Goal: Information Seeking & Learning: Learn about a topic

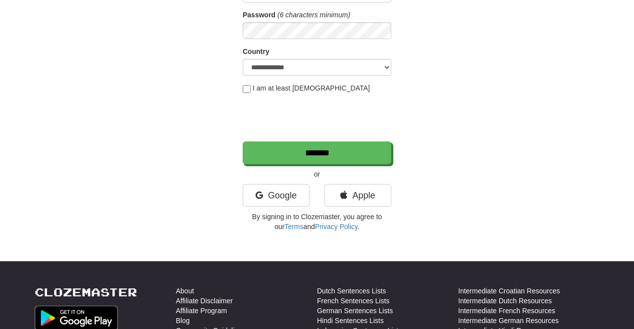
scroll to position [151, 0]
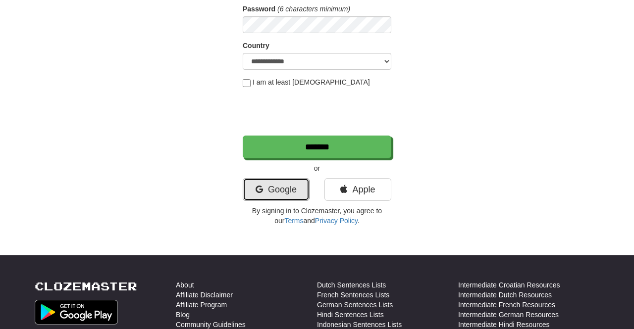
click at [250, 187] on link "Google" at bounding box center [276, 189] width 67 height 23
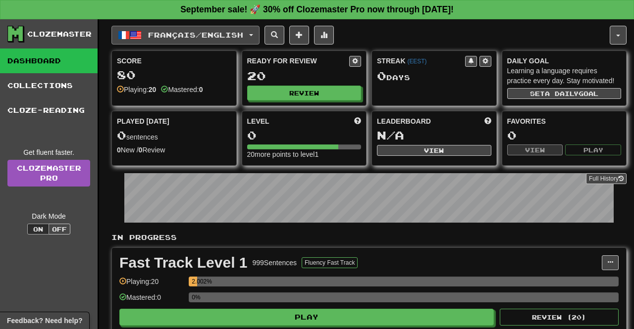
click at [171, 26] on button "Français / English" at bounding box center [185, 35] width 148 height 19
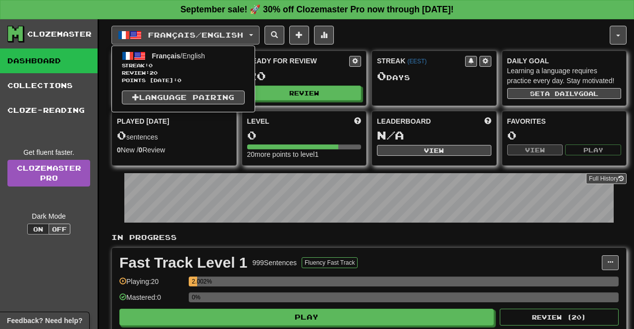
click at [148, 32] on div at bounding box center [317, 164] width 634 height 329
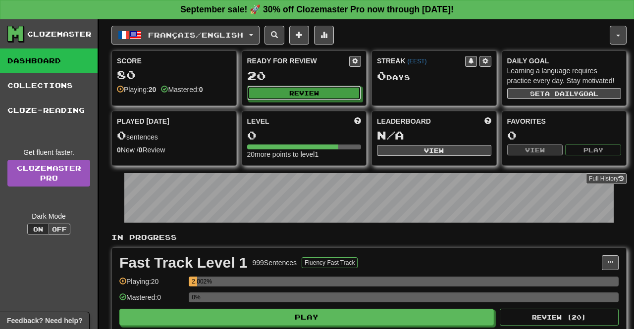
click at [341, 91] on button "Review" at bounding box center [304, 93] width 114 height 15
select select "**"
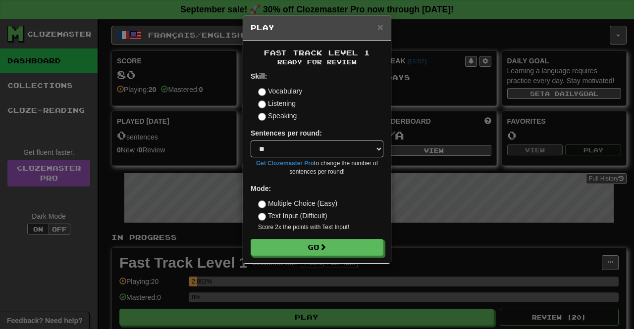
click at [437, 212] on div "× Play Fast Track Level 1 Ready for Review Skill: Vocabulary Listening Speaking…" at bounding box center [317, 164] width 634 height 329
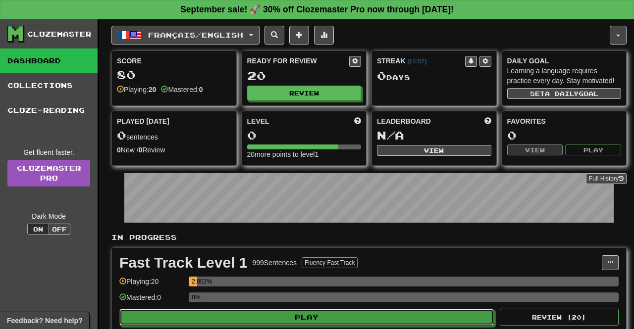
click at [410, 312] on button "Play" at bounding box center [306, 317] width 374 height 17
select select "**"
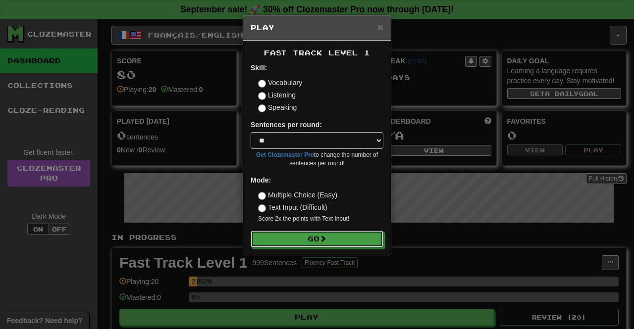
click at [348, 241] on button "Go" at bounding box center [316, 239] width 133 height 17
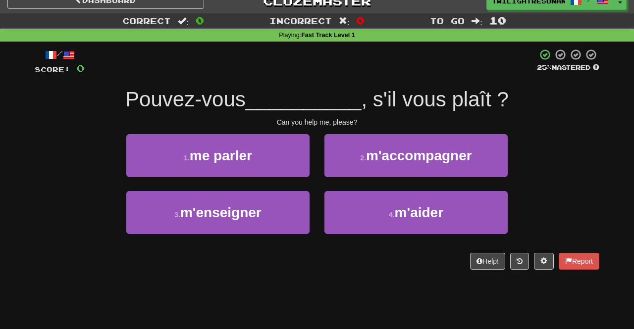
scroll to position [15, 0]
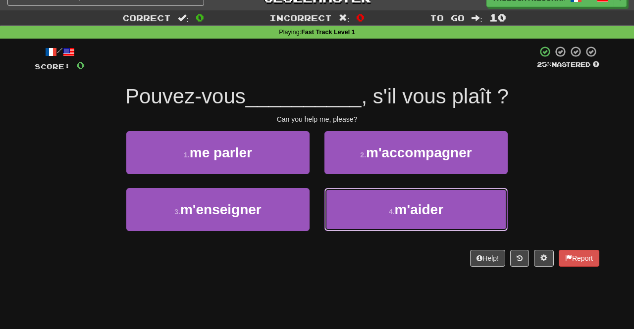
click at [444, 200] on button "4 . m'aider" at bounding box center [415, 209] width 183 height 43
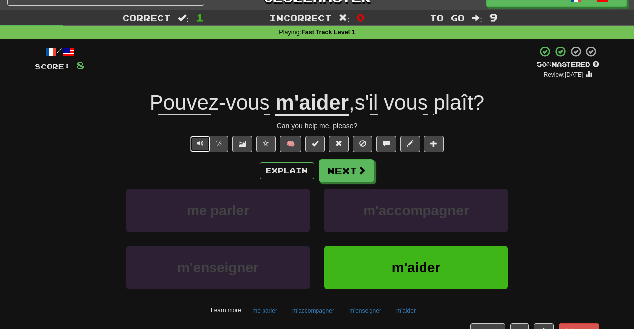
click at [193, 143] on button "Text-to-speech controls" at bounding box center [200, 144] width 20 height 17
click at [199, 146] on span "Text-to-speech controls" at bounding box center [200, 143] width 7 height 7
click at [202, 144] on span "Text-to-speech controls" at bounding box center [200, 143] width 7 height 7
click at [198, 149] on button "Text-to-speech controls" at bounding box center [200, 144] width 20 height 17
click at [202, 145] on span "Text-to-speech controls" at bounding box center [200, 143] width 7 height 7
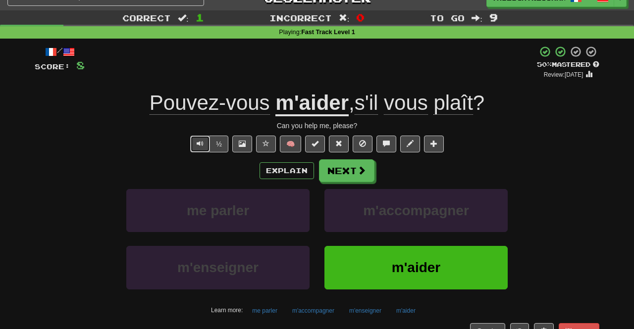
click at [197, 144] on button "Text-to-speech controls" at bounding box center [200, 144] width 20 height 17
click at [200, 140] on span "Text-to-speech controls" at bounding box center [200, 143] width 7 height 7
click at [352, 171] on button "Next" at bounding box center [346, 170] width 55 height 23
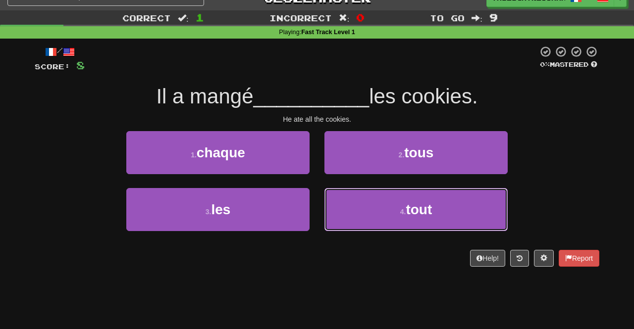
click at [448, 213] on button "4 . tout" at bounding box center [415, 209] width 183 height 43
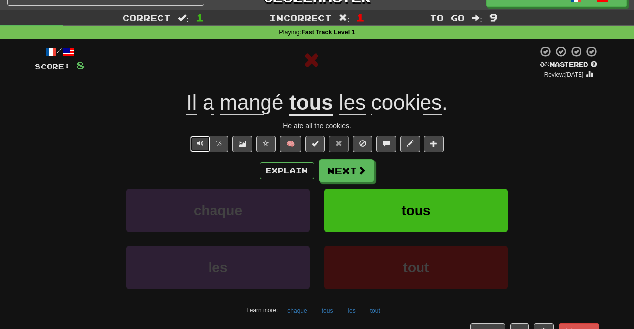
click at [199, 147] on span "Text-to-speech controls" at bounding box center [200, 143] width 7 height 7
click at [198, 148] on button "Text-to-speech controls" at bounding box center [200, 144] width 20 height 17
click at [201, 144] on span "Text-to-speech controls" at bounding box center [200, 143] width 7 height 7
click at [203, 148] on button "Text-to-speech controls" at bounding box center [200, 144] width 20 height 17
click at [194, 149] on button "Text-to-speech controls" at bounding box center [200, 144] width 20 height 17
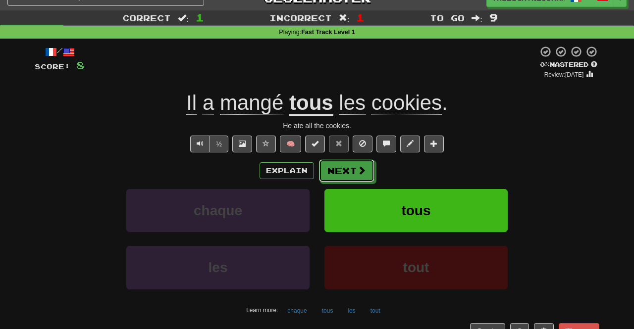
click at [354, 172] on button "Next" at bounding box center [346, 170] width 55 height 23
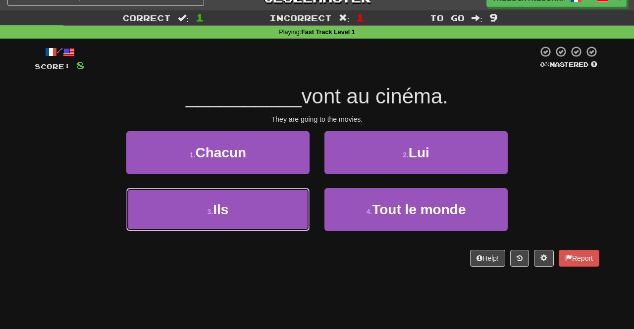
click at [163, 213] on button "3 . Ils" at bounding box center [217, 209] width 183 height 43
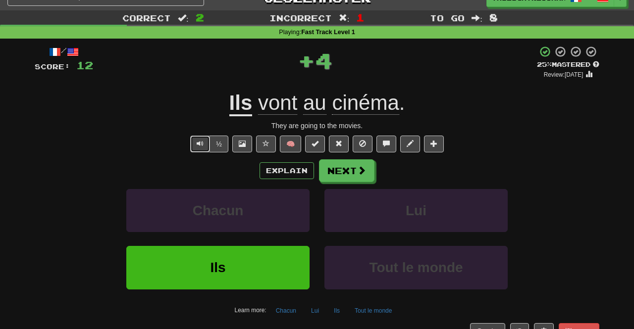
click at [193, 150] on button "Text-to-speech controls" at bounding box center [200, 144] width 20 height 17
click at [197, 148] on button "Text-to-speech controls" at bounding box center [200, 144] width 20 height 17
click at [198, 145] on button "Text-to-speech controls" at bounding box center [200, 144] width 20 height 17
click at [201, 145] on span "Text-to-speech controls" at bounding box center [200, 143] width 7 height 7
click at [200, 141] on span "Text-to-speech controls" at bounding box center [200, 143] width 7 height 7
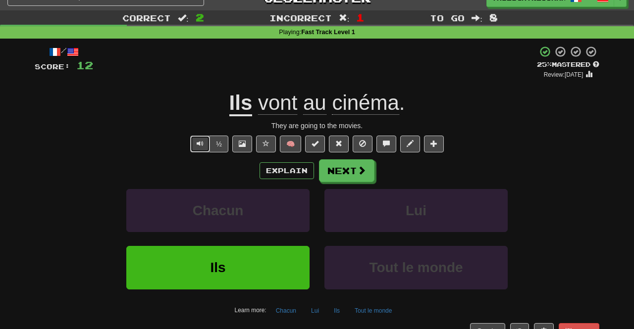
click at [200, 146] on span "Text-to-speech controls" at bounding box center [200, 143] width 7 height 7
click at [198, 148] on button "Text-to-speech controls" at bounding box center [200, 144] width 20 height 17
click at [200, 143] on span "Text-to-speech controls" at bounding box center [200, 143] width 7 height 7
click at [199, 145] on span "Text-to-speech controls" at bounding box center [200, 143] width 7 height 7
click at [200, 145] on span "Text-to-speech controls" at bounding box center [200, 143] width 7 height 7
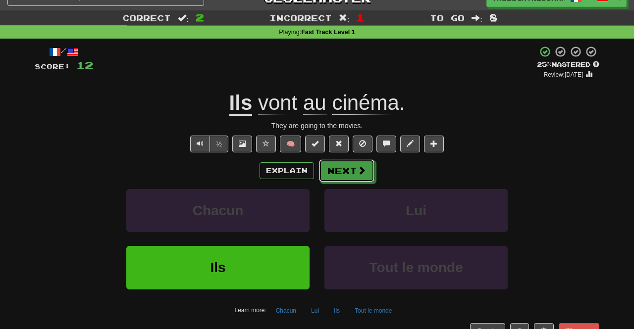
click at [348, 177] on button "Next" at bounding box center [346, 170] width 55 height 23
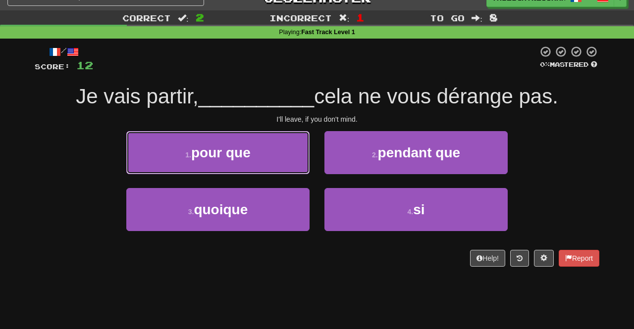
click at [172, 158] on button "1 . pour que" at bounding box center [217, 152] width 183 height 43
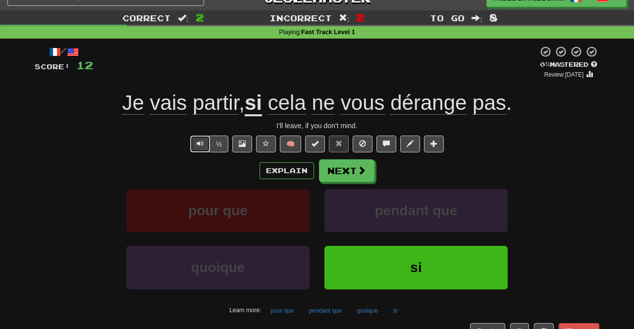
click at [197, 143] on button "Text-to-speech controls" at bounding box center [200, 144] width 20 height 17
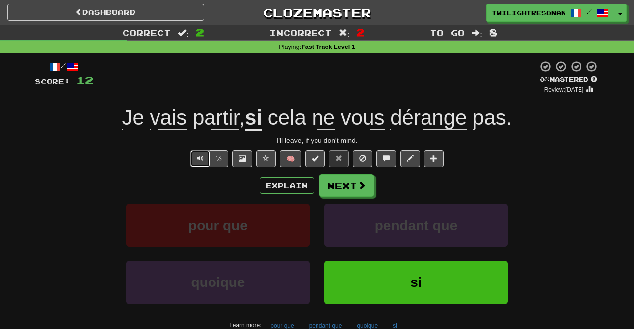
click at [197, 156] on button "Text-to-speech controls" at bounding box center [200, 158] width 20 height 17
click at [196, 158] on button "Text-to-speech controls" at bounding box center [200, 158] width 20 height 17
click at [199, 161] on span "Text-to-speech controls" at bounding box center [200, 158] width 7 height 7
click at [203, 157] on span "Text-to-speech controls" at bounding box center [200, 158] width 7 height 7
click at [201, 160] on span "Text-to-speech controls" at bounding box center [200, 158] width 7 height 7
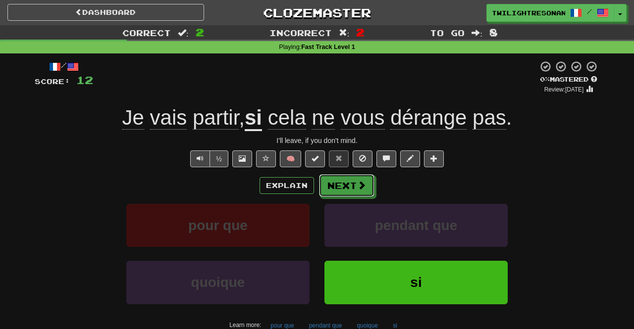
click at [355, 182] on button "Next" at bounding box center [346, 185] width 55 height 23
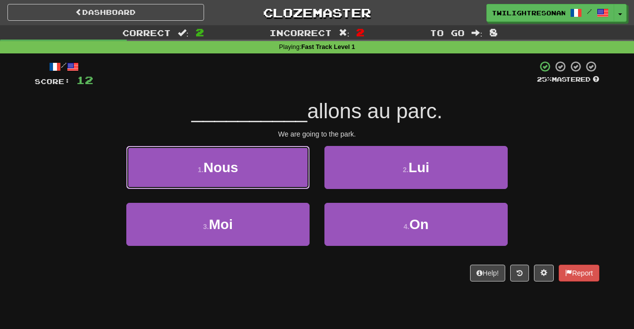
click at [181, 169] on button "1 . Nous" at bounding box center [217, 167] width 183 height 43
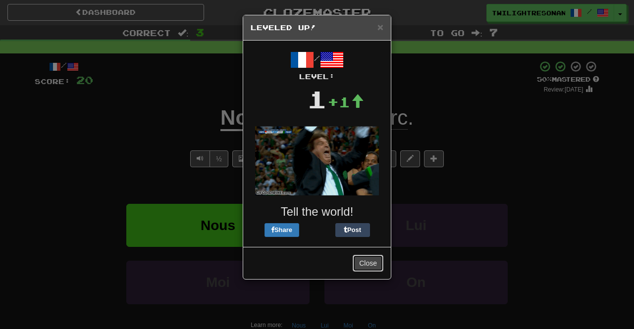
click at [378, 260] on button "Close" at bounding box center [367, 263] width 31 height 17
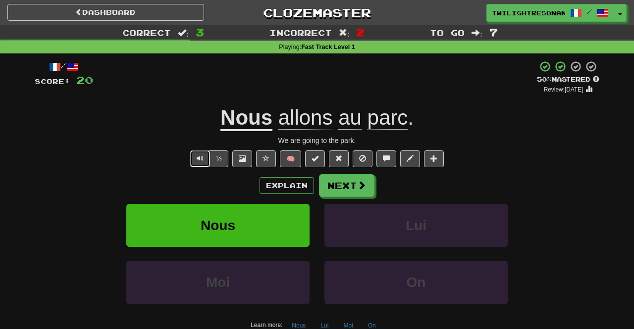
click at [199, 162] on button "Text-to-speech controls" at bounding box center [200, 158] width 20 height 17
click at [194, 158] on button "Text-to-speech controls" at bounding box center [200, 158] width 20 height 17
click at [196, 159] on button "Text-to-speech controls" at bounding box center [200, 158] width 20 height 17
click at [196, 158] on button "Text-to-speech controls" at bounding box center [200, 158] width 20 height 17
click at [200, 157] on span "Text-to-speech controls" at bounding box center [200, 158] width 7 height 7
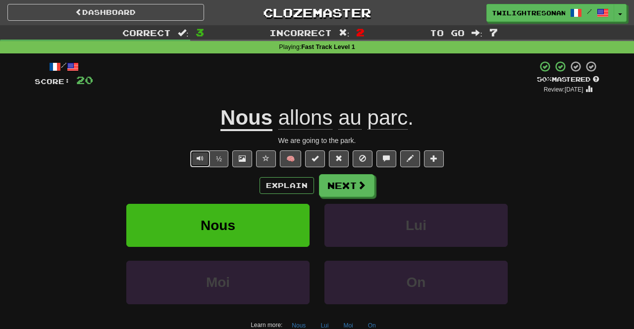
click at [199, 158] on span "Text-to-speech controls" at bounding box center [200, 158] width 7 height 7
click at [195, 162] on button "Text-to-speech controls" at bounding box center [200, 158] width 20 height 17
click at [362, 186] on span at bounding box center [361, 185] width 9 height 9
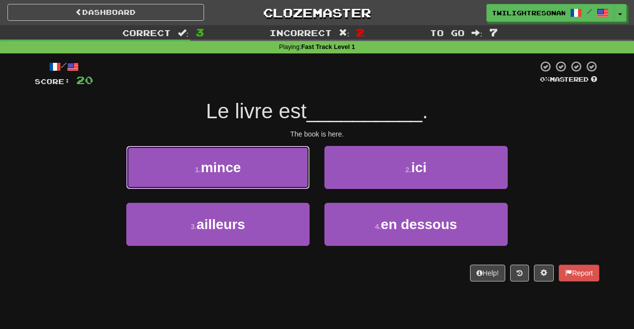
click at [188, 172] on button "1 . mince" at bounding box center [217, 167] width 183 height 43
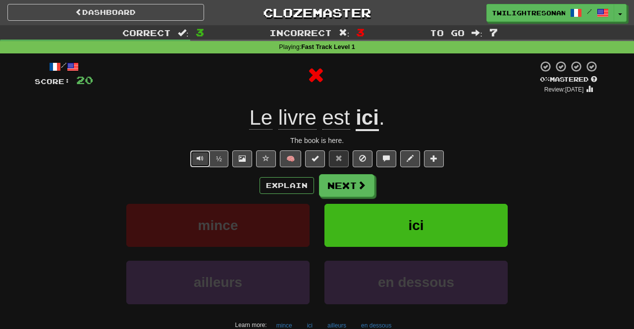
click at [196, 164] on button "Text-to-speech controls" at bounding box center [200, 158] width 20 height 17
click at [198, 156] on button "Text-to-speech controls" at bounding box center [200, 158] width 20 height 17
click at [202, 160] on span "Text-to-speech controls" at bounding box center [200, 158] width 7 height 7
click at [198, 161] on button "Text-to-speech controls" at bounding box center [200, 158] width 20 height 17
click at [198, 161] on span "Text-to-speech controls" at bounding box center [200, 158] width 7 height 7
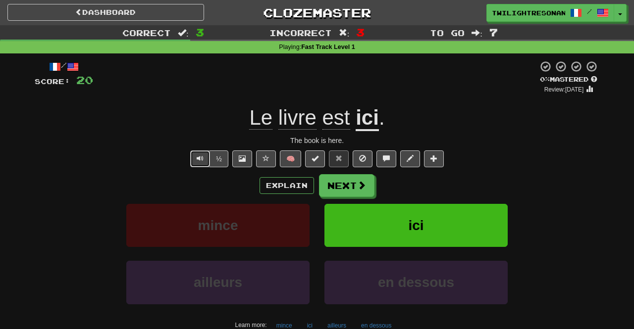
click at [199, 157] on span "Text-to-speech controls" at bounding box center [200, 158] width 7 height 7
click at [196, 163] on button "Text-to-speech controls" at bounding box center [200, 158] width 20 height 17
click at [193, 157] on button "Text-to-speech controls" at bounding box center [200, 158] width 20 height 17
click at [201, 161] on span "Text-to-speech controls" at bounding box center [200, 158] width 7 height 7
click at [198, 161] on button "Text-to-speech controls" at bounding box center [200, 158] width 20 height 17
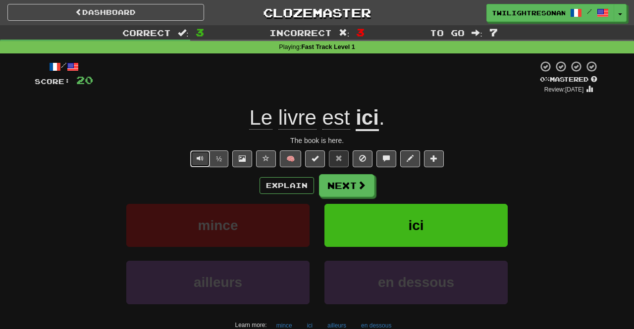
click at [201, 158] on span "Text-to-speech controls" at bounding box center [200, 158] width 7 height 7
click at [330, 190] on button "Next" at bounding box center [346, 185] width 55 height 23
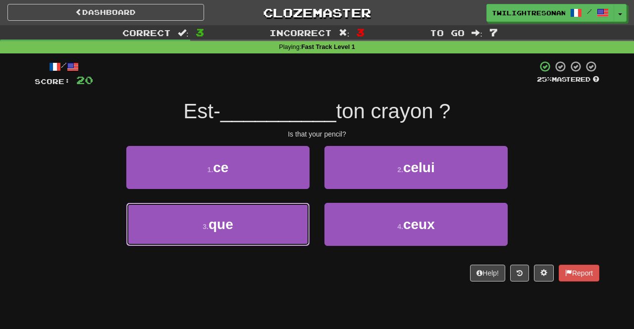
click at [187, 223] on button "3 . que" at bounding box center [217, 224] width 183 height 43
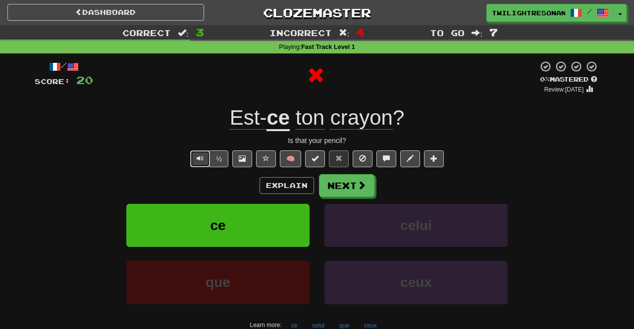
click at [196, 157] on button "Text-to-speech controls" at bounding box center [200, 158] width 20 height 17
click at [193, 158] on button "Text-to-speech controls" at bounding box center [200, 158] width 20 height 17
click at [198, 158] on button "Text-to-speech controls" at bounding box center [200, 158] width 20 height 17
click at [201, 158] on span "Text-to-speech controls" at bounding box center [200, 158] width 7 height 7
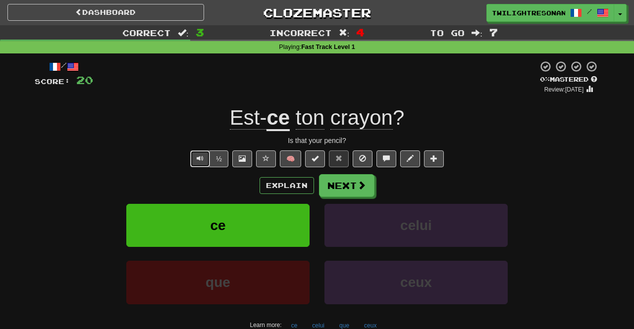
click at [200, 163] on button "Text-to-speech controls" at bounding box center [200, 158] width 20 height 17
click at [200, 160] on span "Text-to-speech controls" at bounding box center [200, 158] width 7 height 7
click at [194, 162] on button "Text-to-speech controls" at bounding box center [200, 158] width 20 height 17
click at [195, 163] on button "Text-to-speech controls" at bounding box center [200, 158] width 20 height 17
click at [198, 164] on button "Text-to-speech controls" at bounding box center [200, 158] width 20 height 17
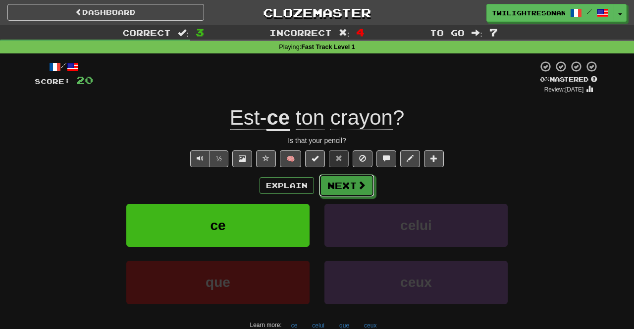
click at [353, 189] on button "Next" at bounding box center [346, 185] width 55 height 23
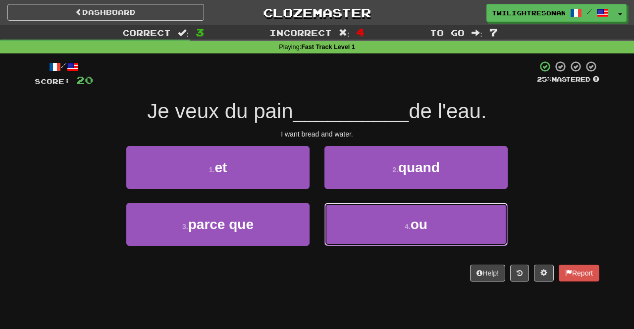
click at [480, 224] on button "4 . ou" at bounding box center [415, 224] width 183 height 43
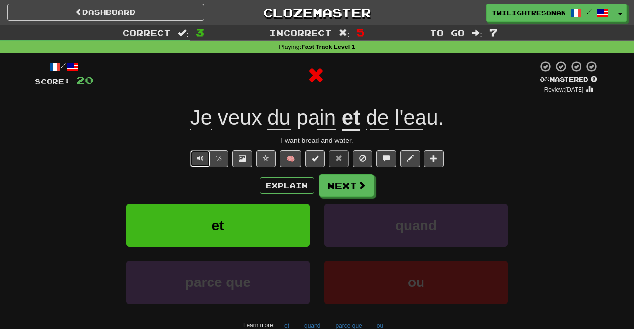
click at [193, 159] on button "Text-to-speech controls" at bounding box center [200, 158] width 20 height 17
click at [197, 160] on button "Text-to-speech controls" at bounding box center [200, 158] width 20 height 17
click at [198, 162] on button "Text-to-speech controls" at bounding box center [200, 158] width 20 height 17
click at [203, 164] on button "Text-to-speech controls" at bounding box center [200, 158] width 20 height 17
click at [198, 161] on button "Text-to-speech controls" at bounding box center [200, 158] width 20 height 17
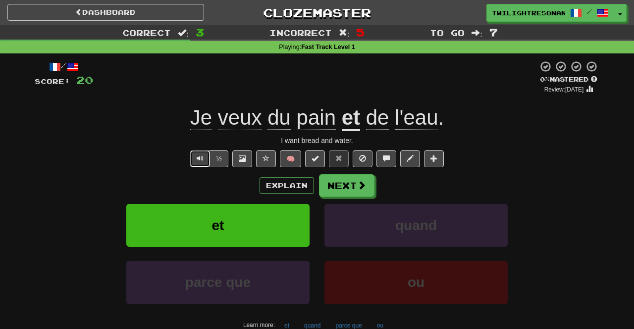
click at [195, 162] on button "Text-to-speech controls" at bounding box center [200, 158] width 20 height 17
click at [197, 162] on button "Text-to-speech controls" at bounding box center [200, 158] width 20 height 17
click at [196, 160] on button "Text-to-speech controls" at bounding box center [200, 158] width 20 height 17
click at [357, 184] on span at bounding box center [361, 185] width 9 height 9
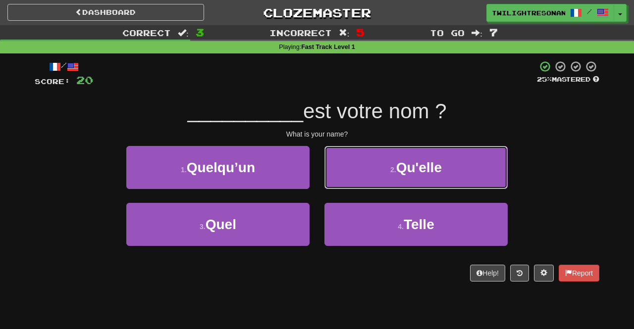
click at [466, 158] on button "2 . Qu'elle" at bounding box center [415, 167] width 183 height 43
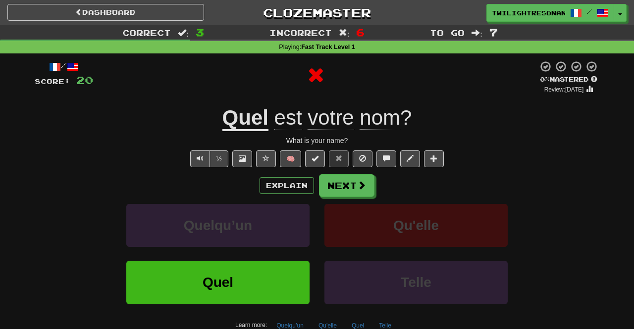
click at [187, 156] on div "½ 🧠" at bounding box center [317, 158] width 564 height 17
click at [196, 161] on button "Text-to-speech controls" at bounding box center [200, 158] width 20 height 17
click at [194, 163] on button "Text-to-speech controls" at bounding box center [200, 158] width 20 height 17
click at [198, 166] on button "Text-to-speech controls" at bounding box center [200, 158] width 20 height 17
click at [198, 160] on button "Text-to-speech controls" at bounding box center [200, 158] width 20 height 17
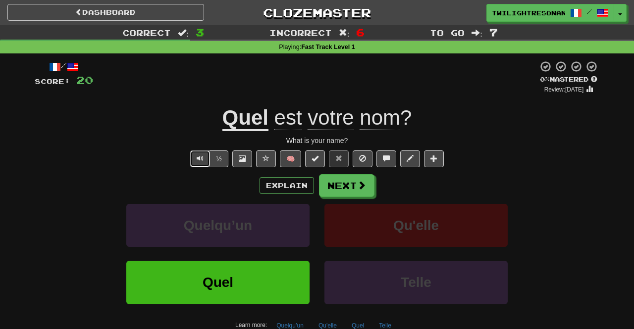
click at [197, 160] on button "Text-to-speech controls" at bounding box center [200, 158] width 20 height 17
click at [193, 158] on button "Text-to-speech controls" at bounding box center [200, 158] width 20 height 17
click at [197, 160] on button "Text-to-speech controls" at bounding box center [200, 158] width 20 height 17
click at [198, 161] on button "Text-to-speech controls" at bounding box center [200, 158] width 20 height 17
click at [196, 164] on button "Text-to-speech controls" at bounding box center [200, 158] width 20 height 17
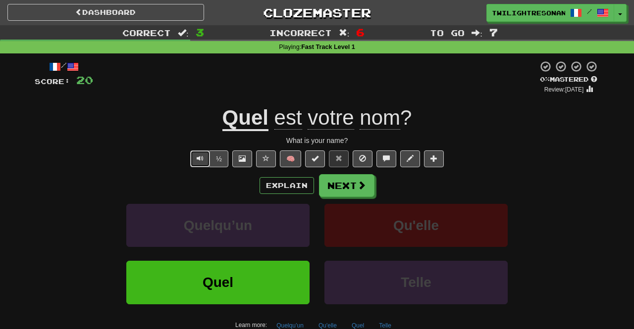
click at [198, 162] on button "Text-to-speech controls" at bounding box center [200, 158] width 20 height 17
click at [197, 162] on button "Text-to-speech controls" at bounding box center [200, 158] width 20 height 17
click at [200, 158] on span "Text-to-speech controls" at bounding box center [200, 158] width 7 height 7
click at [199, 162] on button "Text-to-speech controls" at bounding box center [200, 158] width 20 height 17
click at [196, 162] on button "Text-to-speech controls" at bounding box center [200, 158] width 20 height 17
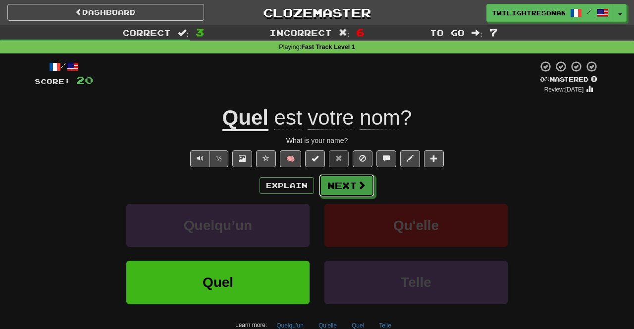
click at [361, 189] on span at bounding box center [361, 185] width 9 height 9
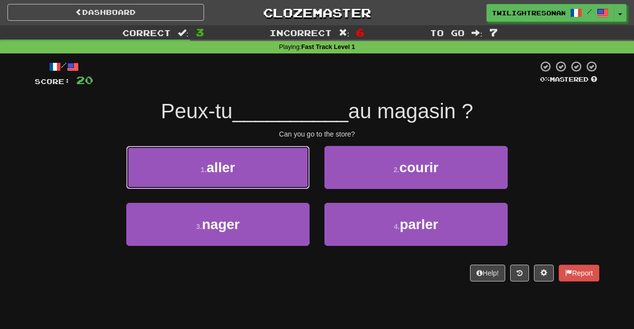
click at [187, 171] on button "1 . aller" at bounding box center [217, 167] width 183 height 43
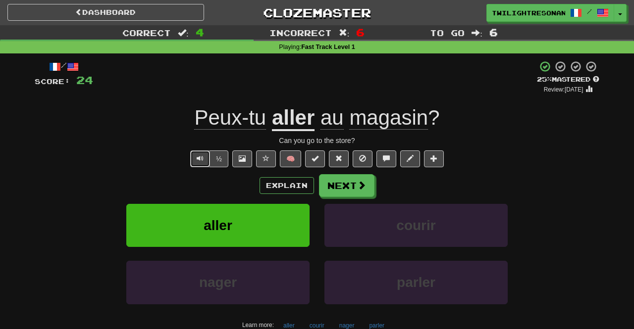
click at [196, 162] on button "Text-to-speech controls" at bounding box center [200, 158] width 20 height 17
click at [199, 159] on span "Text-to-speech controls" at bounding box center [200, 158] width 7 height 7
click at [198, 162] on button "Text-to-speech controls" at bounding box center [200, 158] width 20 height 17
click at [354, 188] on button "Next" at bounding box center [346, 185] width 55 height 23
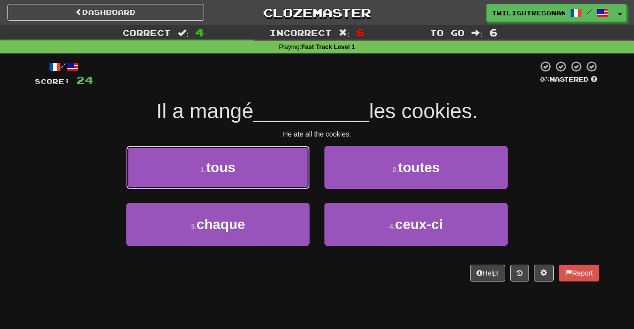
click at [183, 168] on button "1 . tous" at bounding box center [217, 167] width 183 height 43
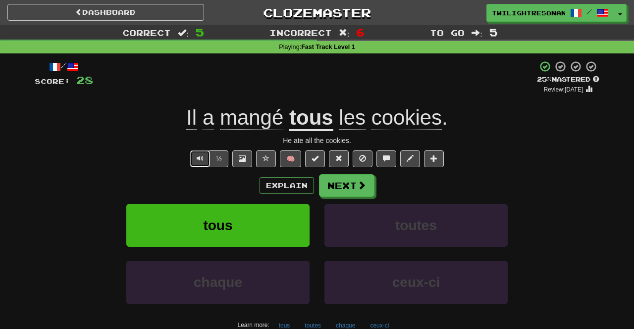
click at [198, 158] on button "Text-to-speech controls" at bounding box center [200, 158] width 20 height 17
click at [198, 155] on span "Text-to-speech controls" at bounding box center [200, 158] width 7 height 7
click at [202, 162] on button "Text-to-speech controls" at bounding box center [200, 158] width 20 height 17
click at [203, 160] on span "Text-to-speech controls" at bounding box center [200, 158] width 7 height 7
click at [197, 159] on button "Text-to-speech controls" at bounding box center [200, 158] width 20 height 17
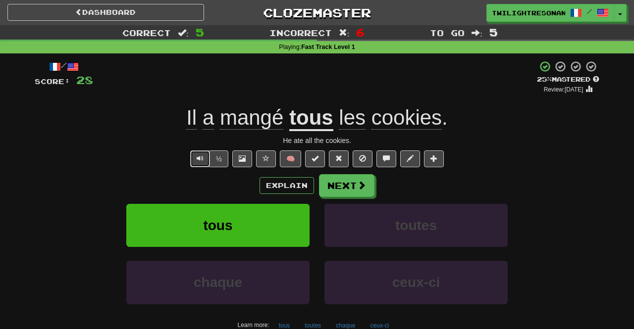
click at [197, 162] on button "Text-to-speech controls" at bounding box center [200, 158] width 20 height 17
click at [196, 156] on button "Text-to-speech controls" at bounding box center [200, 158] width 20 height 17
click at [196, 160] on button "Text-to-speech controls" at bounding box center [200, 158] width 20 height 17
click at [198, 158] on button "Text-to-speech controls" at bounding box center [200, 158] width 20 height 17
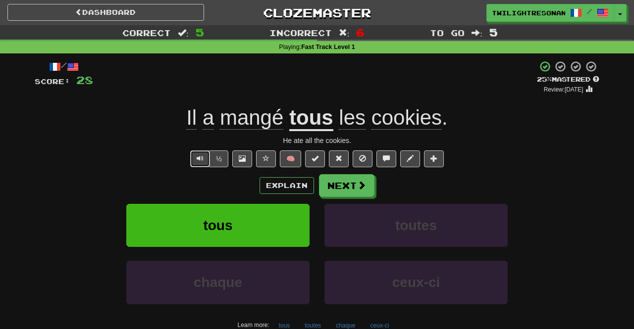
click at [195, 165] on button "Text-to-speech controls" at bounding box center [200, 158] width 20 height 17
click at [197, 162] on button "Text-to-speech controls" at bounding box center [200, 158] width 20 height 17
click at [197, 161] on button "Text-to-speech controls" at bounding box center [200, 158] width 20 height 17
click at [198, 157] on span "Text-to-speech controls" at bounding box center [200, 158] width 7 height 7
click at [194, 162] on button "Text-to-speech controls" at bounding box center [200, 158] width 20 height 17
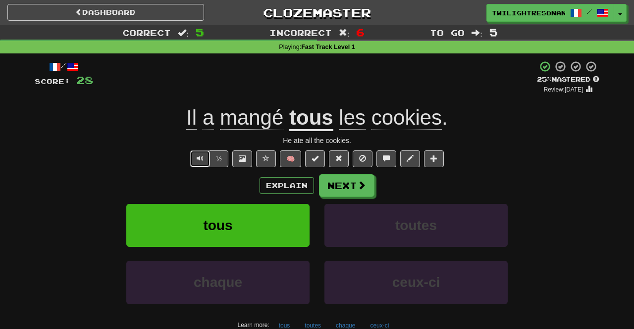
click at [195, 160] on button "Text-to-speech controls" at bounding box center [200, 158] width 20 height 17
click at [194, 160] on button "Text-to-speech controls" at bounding box center [200, 158] width 20 height 17
click at [194, 159] on button "Text-to-speech controls" at bounding box center [200, 158] width 20 height 17
click at [357, 187] on span at bounding box center [361, 185] width 9 height 9
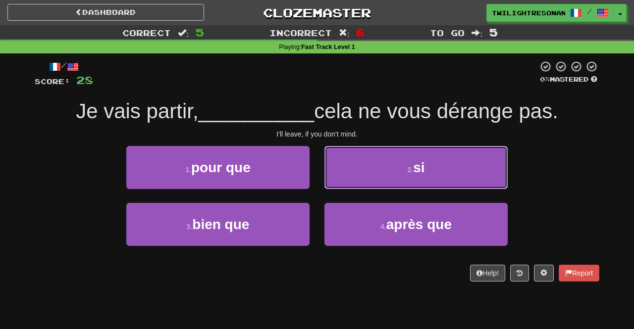
click at [471, 164] on button "2 . si" at bounding box center [415, 167] width 183 height 43
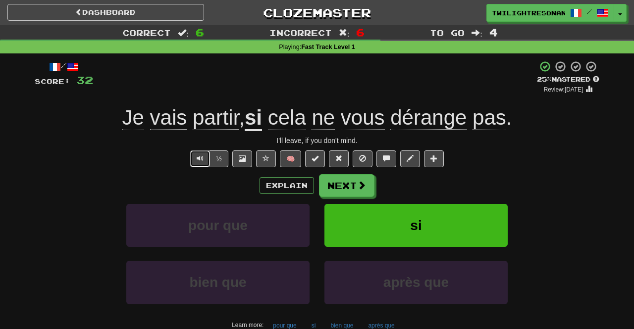
click at [202, 158] on span "Text-to-speech controls" at bounding box center [200, 158] width 7 height 7
click at [199, 162] on span "Text-to-speech controls" at bounding box center [200, 158] width 7 height 7
click at [200, 161] on span "Text-to-speech controls" at bounding box center [200, 158] width 7 height 7
click at [198, 161] on button "Text-to-speech controls" at bounding box center [200, 158] width 20 height 17
click at [198, 158] on span "Text-to-speech controls" at bounding box center [200, 158] width 7 height 7
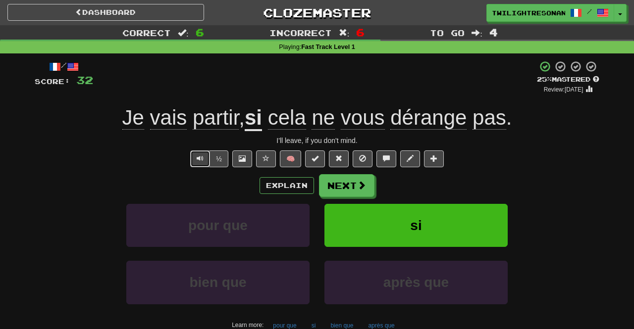
click at [200, 164] on button "Text-to-speech controls" at bounding box center [200, 158] width 20 height 17
click at [363, 181] on span at bounding box center [361, 185] width 9 height 9
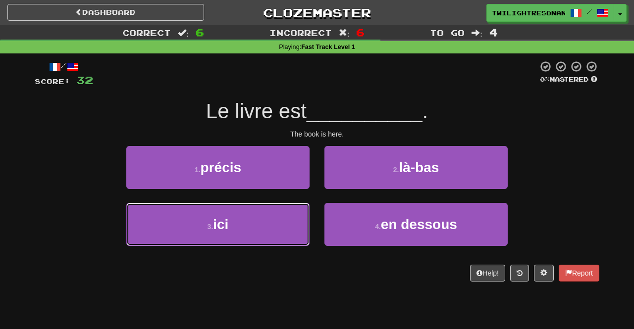
click at [153, 226] on button "3 . ici" at bounding box center [217, 224] width 183 height 43
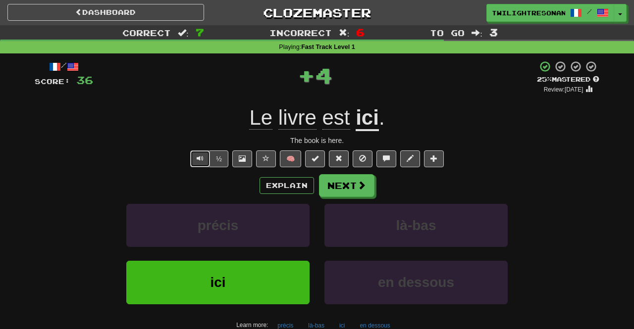
click at [203, 157] on span "Text-to-speech controls" at bounding box center [200, 158] width 7 height 7
click at [202, 157] on span "Text-to-speech controls" at bounding box center [200, 158] width 7 height 7
click at [194, 162] on button "Text-to-speech controls" at bounding box center [200, 158] width 20 height 17
click at [194, 159] on button "Text-to-speech controls" at bounding box center [200, 158] width 20 height 17
click at [193, 164] on button "Text-to-speech controls" at bounding box center [200, 158] width 20 height 17
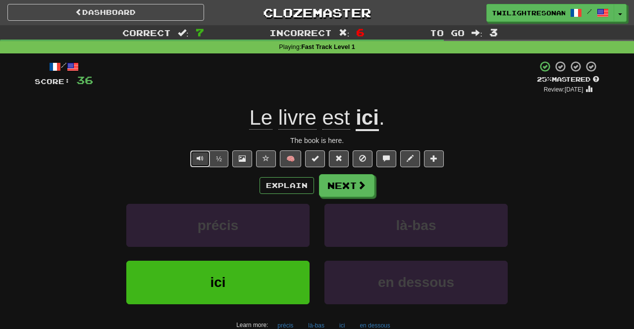
click at [196, 163] on button "Text-to-speech controls" at bounding box center [200, 158] width 20 height 17
click at [195, 160] on button "Text-to-speech controls" at bounding box center [200, 158] width 20 height 17
click at [194, 160] on button "Text-to-speech controls" at bounding box center [200, 158] width 20 height 17
click at [195, 159] on button "Text-to-speech controls" at bounding box center [200, 158] width 20 height 17
click at [198, 160] on button "Text-to-speech controls" at bounding box center [200, 158] width 20 height 17
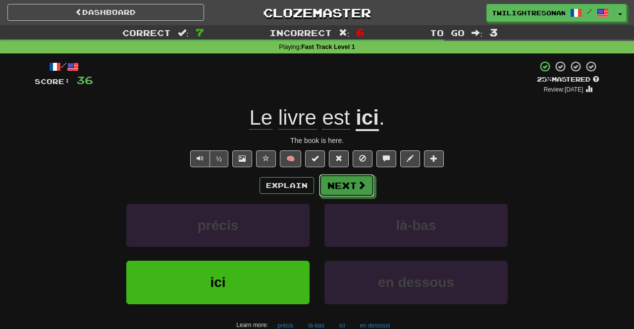
click at [359, 192] on button "Next" at bounding box center [346, 185] width 55 height 23
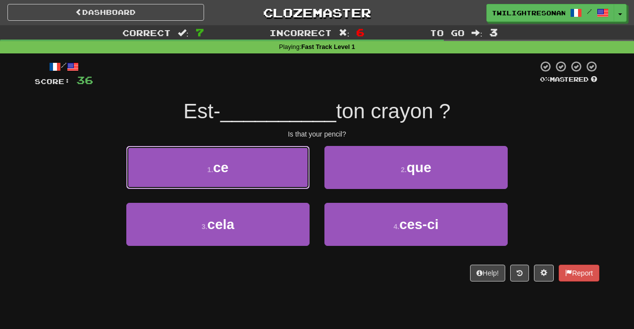
click at [184, 169] on button "1 . ce" at bounding box center [217, 167] width 183 height 43
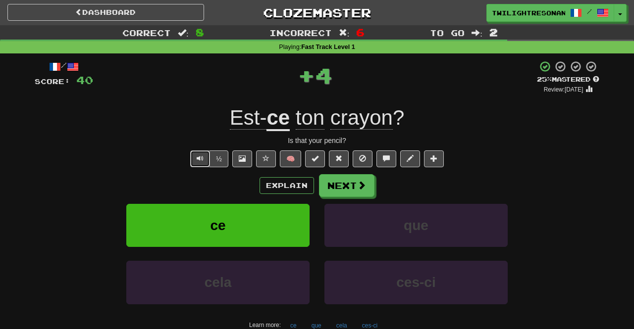
click at [194, 161] on button "Text-to-speech controls" at bounding box center [200, 158] width 20 height 17
click at [201, 162] on button "Text-to-speech controls" at bounding box center [200, 158] width 20 height 17
click at [198, 164] on button "Text-to-speech controls" at bounding box center [200, 158] width 20 height 17
click at [197, 158] on button "Text-to-speech controls" at bounding box center [200, 158] width 20 height 17
click at [198, 156] on span "Text-to-speech controls" at bounding box center [200, 158] width 7 height 7
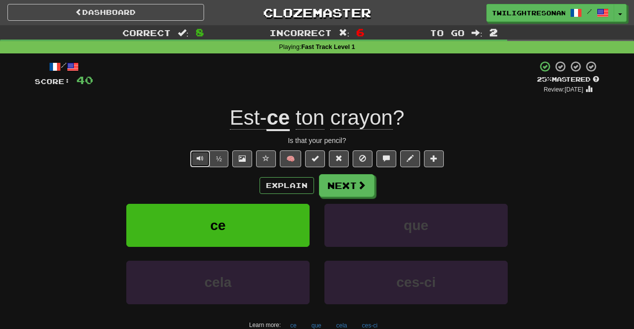
click at [194, 156] on button "Text-to-speech controls" at bounding box center [200, 158] width 20 height 17
click at [196, 163] on button "Text-to-speech controls" at bounding box center [200, 158] width 20 height 17
click at [194, 164] on button "Text-to-speech controls" at bounding box center [200, 158] width 20 height 17
click at [198, 159] on span "Text-to-speech controls" at bounding box center [200, 158] width 7 height 7
click at [357, 189] on span at bounding box center [361, 185] width 9 height 9
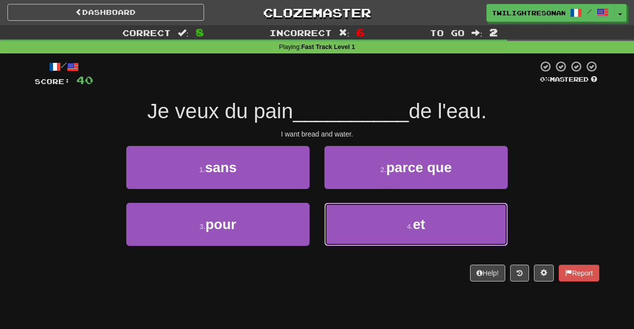
click at [391, 233] on button "4 . et" at bounding box center [415, 224] width 183 height 43
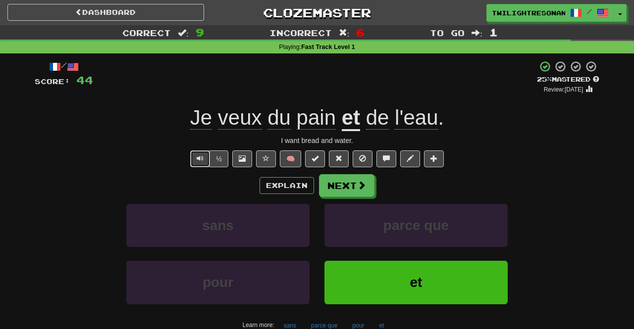
click at [196, 160] on button "Text-to-speech controls" at bounding box center [200, 158] width 20 height 17
click at [193, 158] on button "Text-to-speech controls" at bounding box center [200, 158] width 20 height 17
click at [194, 157] on button "Text-to-speech controls" at bounding box center [200, 158] width 20 height 17
click at [197, 161] on button "Text-to-speech controls" at bounding box center [200, 158] width 20 height 17
click at [200, 164] on button "Text-to-speech controls" at bounding box center [200, 158] width 20 height 17
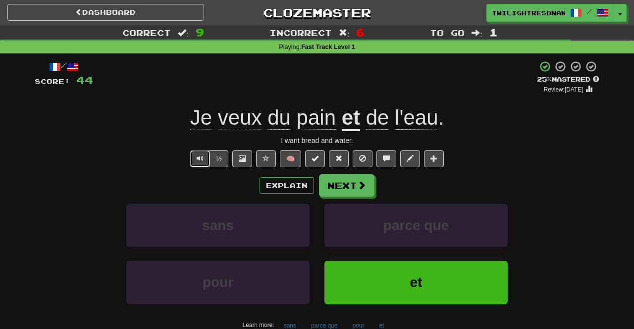
click at [200, 160] on span "Text-to-speech controls" at bounding box center [200, 158] width 7 height 7
click at [197, 161] on button "Text-to-speech controls" at bounding box center [200, 158] width 20 height 17
click at [193, 162] on button "Text-to-speech controls" at bounding box center [200, 158] width 20 height 17
click at [199, 159] on span "Text-to-speech controls" at bounding box center [200, 158] width 7 height 7
click at [200, 156] on span "Text-to-speech controls" at bounding box center [200, 158] width 7 height 7
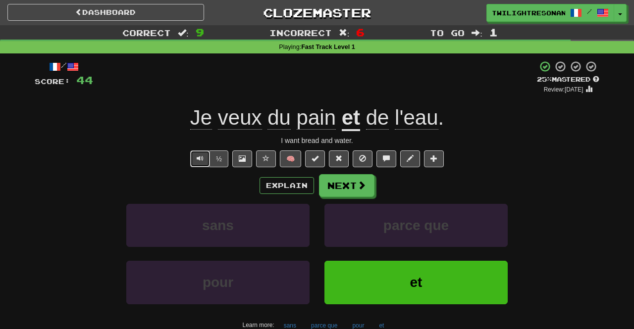
click at [201, 161] on span "Text-to-speech controls" at bounding box center [200, 158] width 7 height 7
click at [196, 157] on button "Text-to-speech controls" at bounding box center [200, 158] width 20 height 17
click at [196, 163] on button "Text-to-speech controls" at bounding box center [200, 158] width 20 height 17
click at [349, 187] on button "Next" at bounding box center [346, 185] width 55 height 23
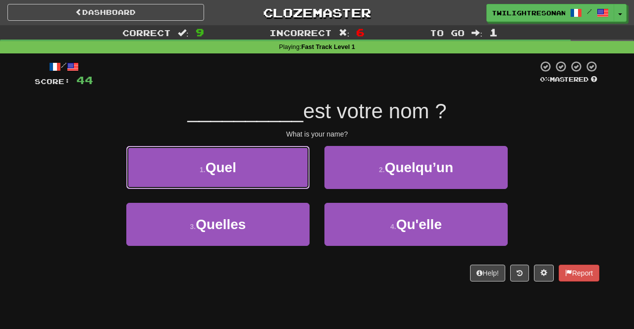
click at [284, 178] on button "1 . Quel" at bounding box center [217, 167] width 183 height 43
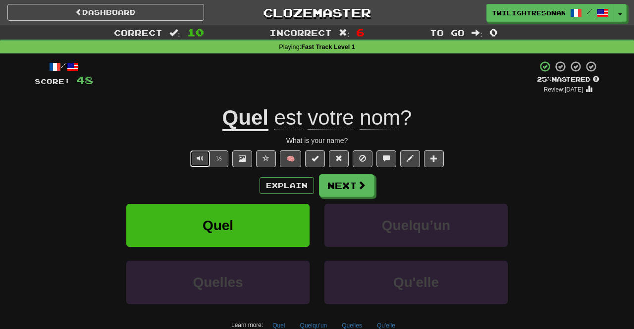
click at [198, 157] on button "Text-to-speech controls" at bounding box center [200, 158] width 20 height 17
click at [198, 157] on span "Text-to-speech controls" at bounding box center [200, 158] width 7 height 7
click at [195, 159] on button "Text-to-speech controls" at bounding box center [200, 158] width 20 height 17
click at [196, 162] on button "Text-to-speech controls" at bounding box center [200, 158] width 20 height 17
click at [201, 159] on span "Text-to-speech controls" at bounding box center [200, 158] width 7 height 7
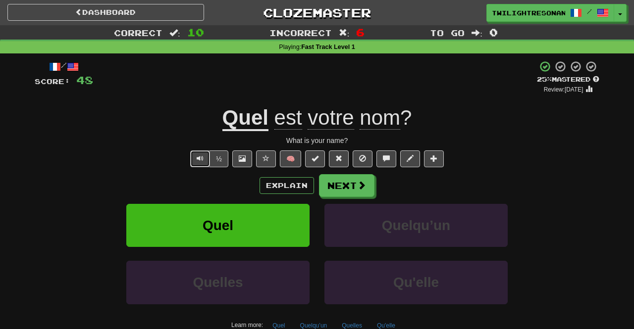
click at [199, 165] on button "Text-to-speech controls" at bounding box center [200, 158] width 20 height 17
click at [196, 163] on button "Text-to-speech controls" at bounding box center [200, 158] width 20 height 17
click at [346, 184] on button "Next" at bounding box center [346, 185] width 55 height 23
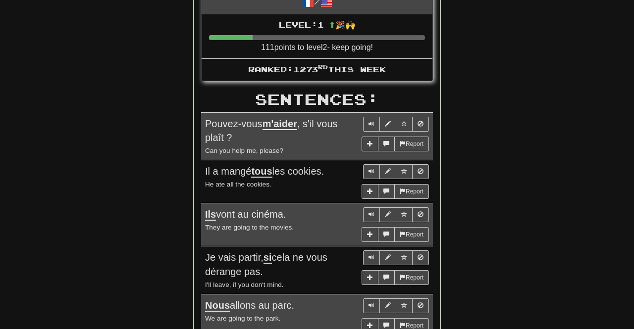
scroll to position [482, 0]
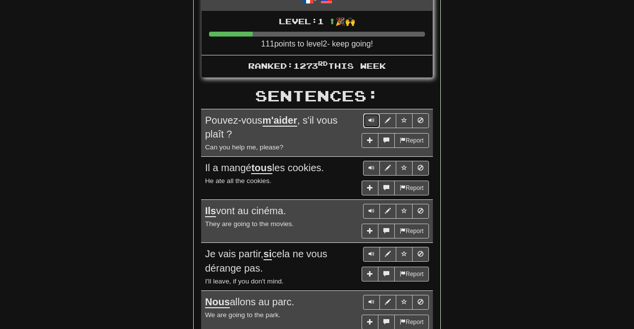
click at [372, 117] on span "Sentence controls" at bounding box center [371, 120] width 6 height 6
click at [370, 117] on span "Sentence controls" at bounding box center [371, 120] width 6 height 6
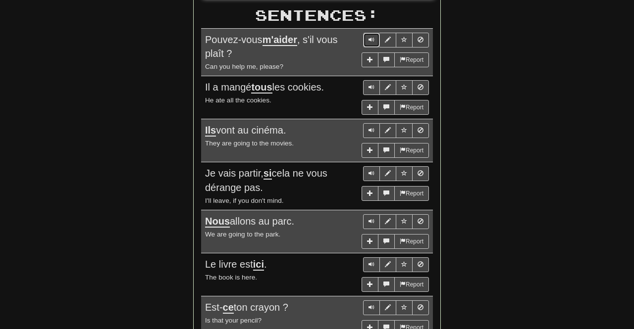
scroll to position [568, 0]
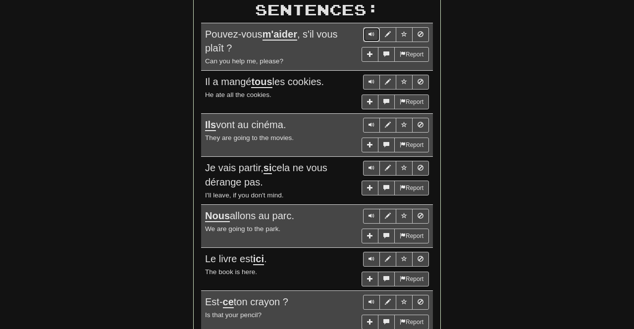
click at [371, 34] on button "Sentence controls" at bounding box center [371, 34] width 17 height 15
click at [373, 31] on span "Sentence controls" at bounding box center [371, 34] width 6 height 6
click at [367, 29] on button "Sentence controls" at bounding box center [371, 34] width 17 height 15
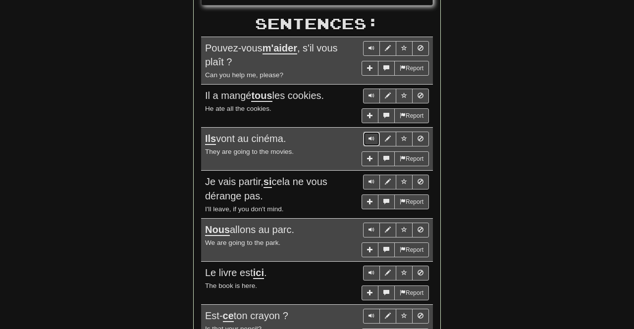
click at [370, 136] on span "Sentence controls" at bounding box center [371, 139] width 6 height 6
click at [365, 132] on button "Sentence controls" at bounding box center [371, 139] width 17 height 15
click at [369, 136] on span "Sentence controls" at bounding box center [371, 139] width 6 height 6
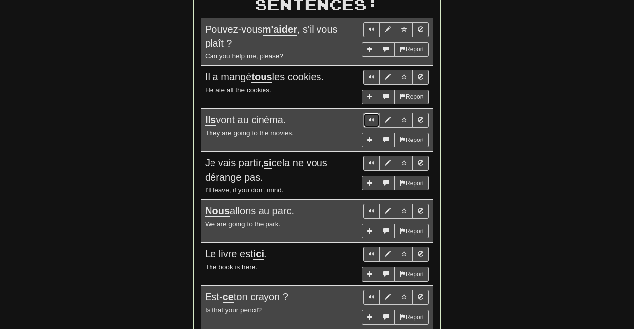
scroll to position [576, 0]
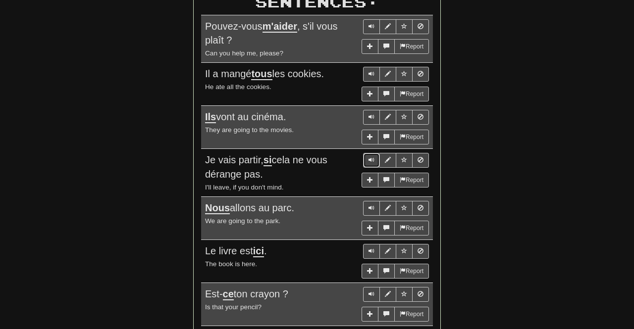
click at [370, 157] on span "Sentence controls" at bounding box center [371, 160] width 6 height 6
click at [375, 156] on button "Sentence controls" at bounding box center [371, 160] width 17 height 15
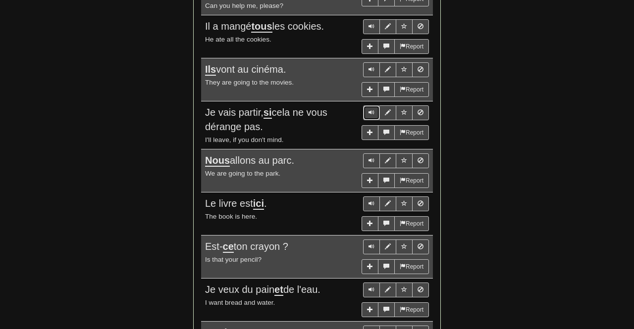
scroll to position [625, 0]
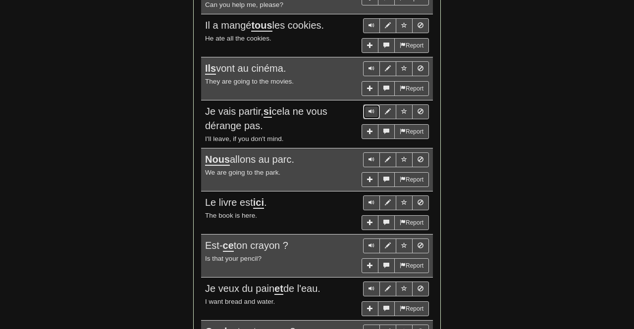
click at [374, 108] on span "Sentence controls" at bounding box center [371, 111] width 6 height 6
click at [375, 104] on button "Sentence controls" at bounding box center [371, 111] width 17 height 15
click at [374, 108] on span "Sentence controls" at bounding box center [371, 111] width 6 height 6
click at [368, 104] on button "Sentence controls" at bounding box center [371, 111] width 17 height 15
click at [374, 108] on span "Sentence controls" at bounding box center [371, 111] width 6 height 6
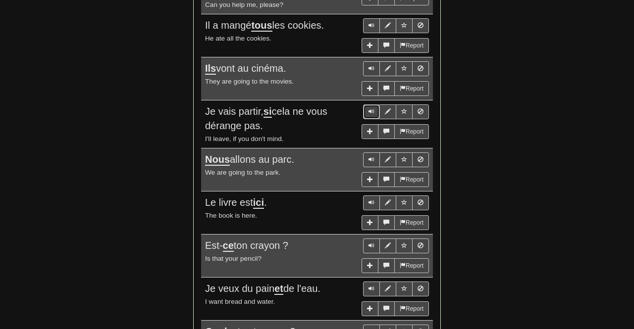
click at [374, 108] on span "Sentence controls" at bounding box center [371, 111] width 6 height 6
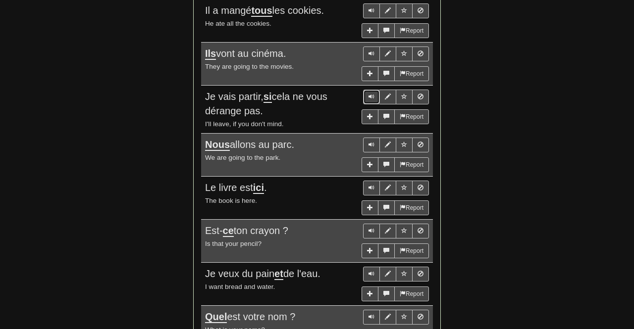
scroll to position [643, 0]
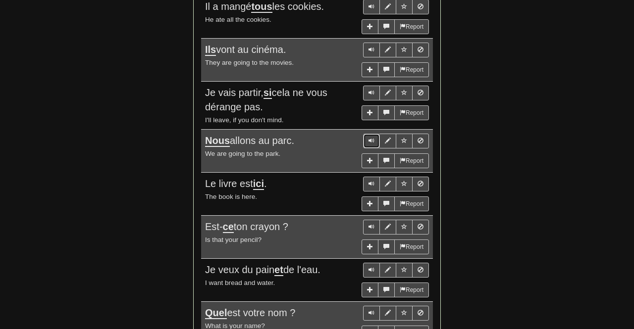
click at [372, 138] on span "Sentence controls" at bounding box center [371, 141] width 6 height 6
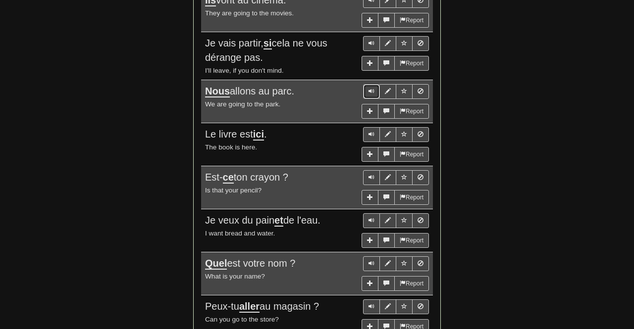
scroll to position [695, 0]
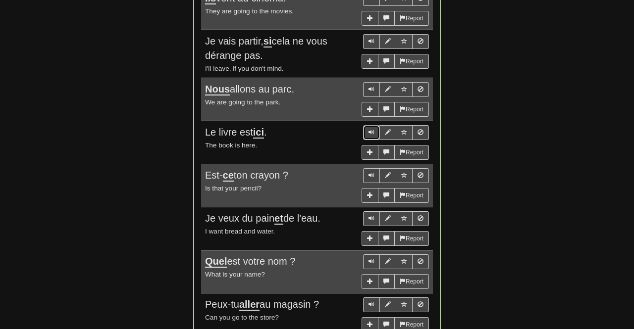
click at [373, 129] on span "Sentence controls" at bounding box center [371, 132] width 6 height 6
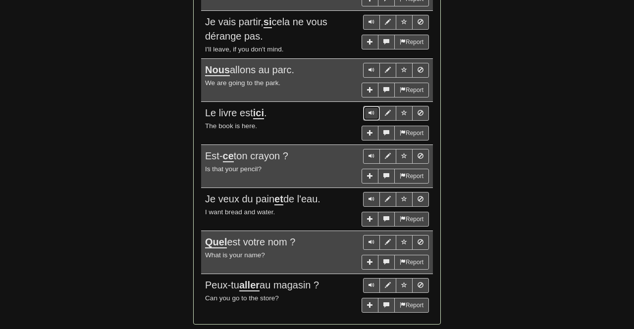
scroll to position [718, 0]
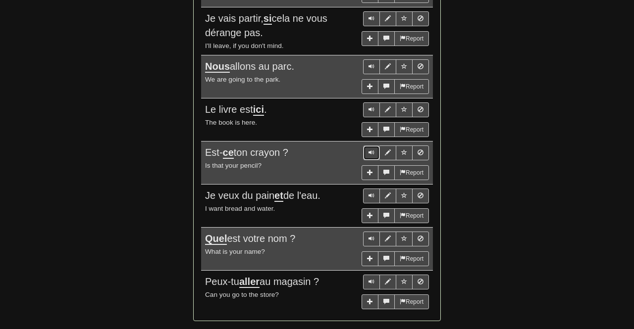
click at [371, 149] on span "Sentence controls" at bounding box center [371, 152] width 6 height 6
click at [368, 146] on button "Sentence controls" at bounding box center [371, 153] width 17 height 15
click at [370, 149] on span "Sentence controls" at bounding box center [371, 152] width 6 height 6
click at [369, 146] on button "Sentence controls" at bounding box center [371, 153] width 17 height 15
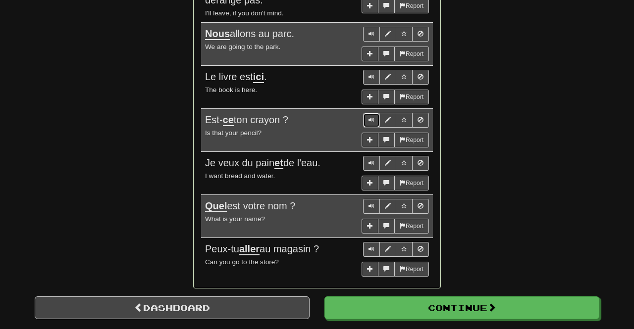
scroll to position [751, 0]
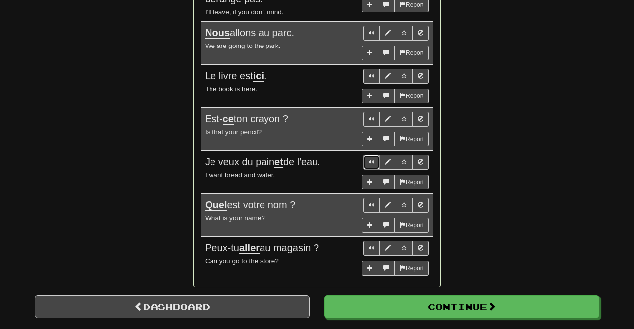
click at [370, 159] on span "Sentence controls" at bounding box center [371, 162] width 6 height 6
click at [371, 159] on span "Sentence controls" at bounding box center [371, 162] width 6 height 6
click at [372, 159] on span "Sentence controls" at bounding box center [371, 162] width 6 height 6
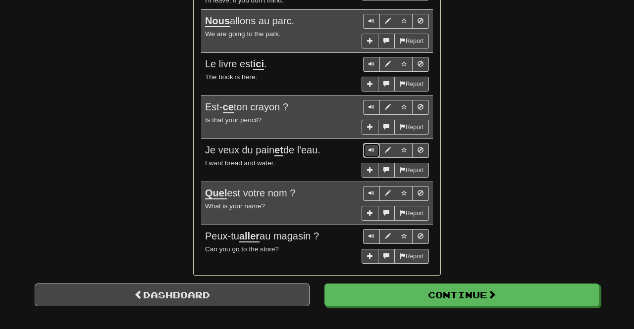
scroll to position [768, 0]
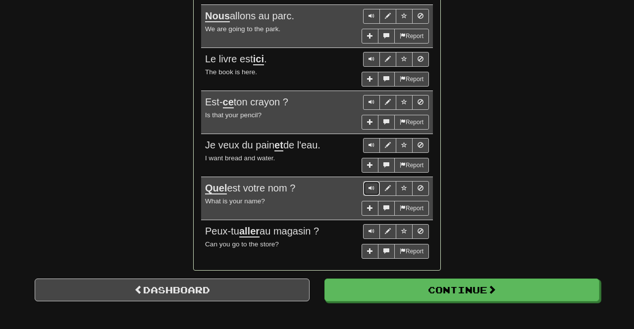
click at [373, 185] on span "Sentence controls" at bounding box center [371, 188] width 6 height 6
click at [368, 181] on button "Sentence controls" at bounding box center [371, 188] width 17 height 15
click at [371, 185] on span "Sentence controls" at bounding box center [371, 188] width 6 height 6
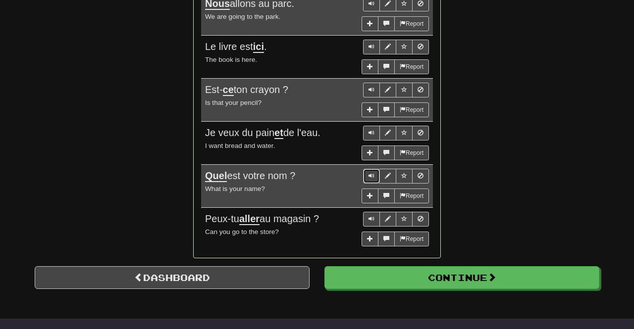
scroll to position [786, 0]
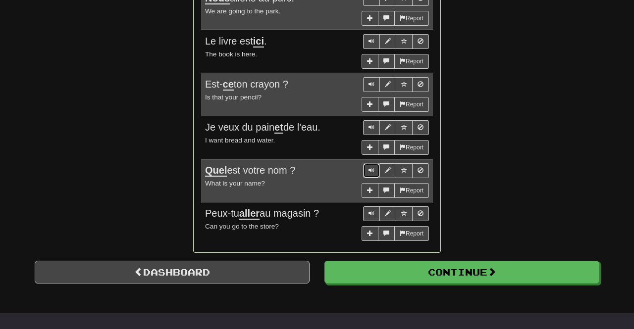
click at [369, 163] on button "Sentence controls" at bounding box center [371, 170] width 17 height 15
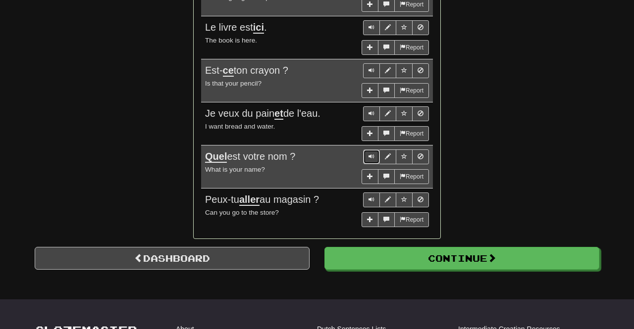
scroll to position [801, 0]
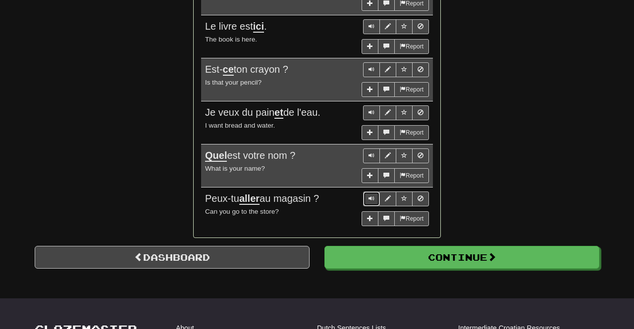
click at [372, 196] on span "Sentence controls" at bounding box center [371, 199] width 6 height 6
click at [374, 196] on span "Sentence controls" at bounding box center [371, 199] width 6 height 6
click at [373, 196] on span "Sentence controls" at bounding box center [371, 199] width 6 height 6
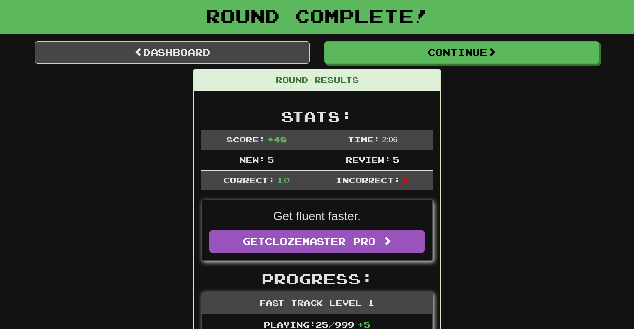
scroll to position [0, 0]
